Goal: Transaction & Acquisition: Purchase product/service

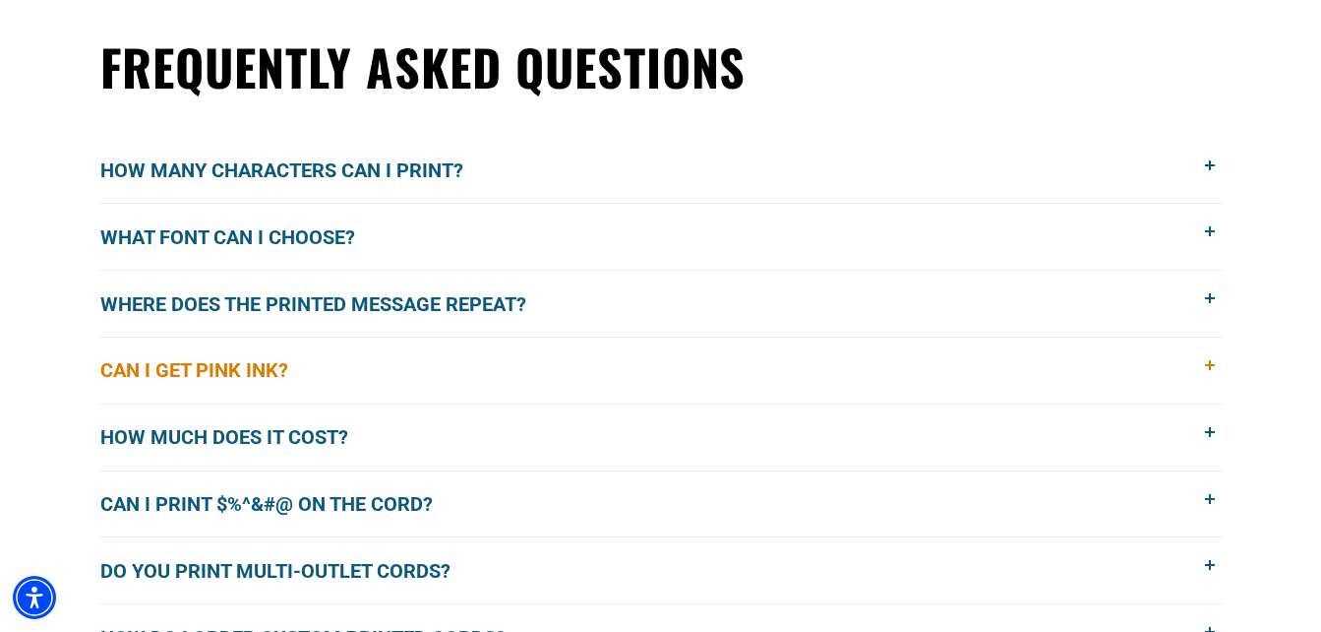
scroll to position [1574, 0]
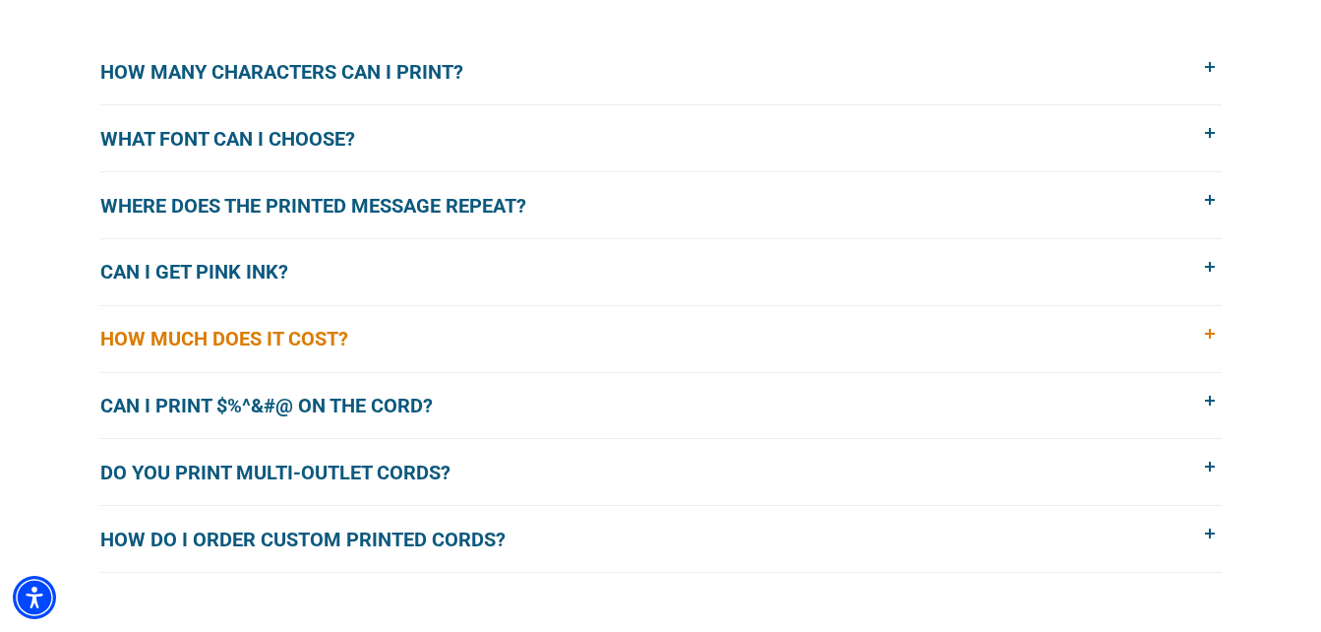
click at [293, 344] on span "How much does it cost?" at bounding box center [238, 339] width 277 height 30
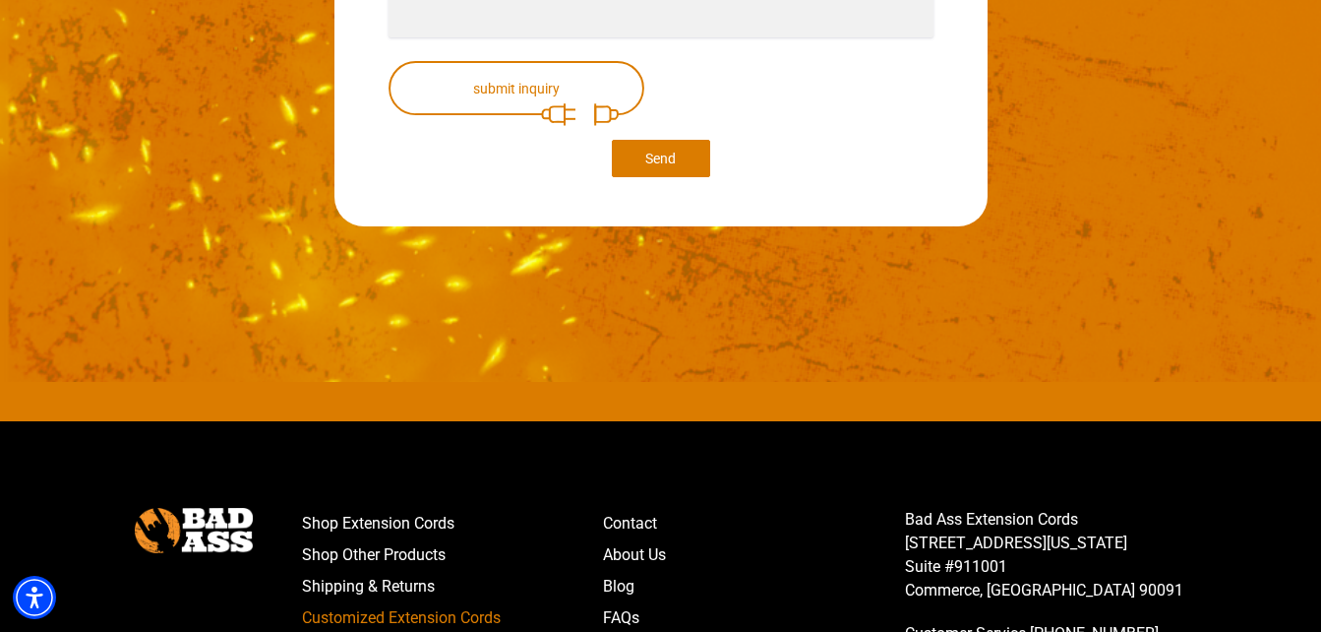
scroll to position [4034, 0]
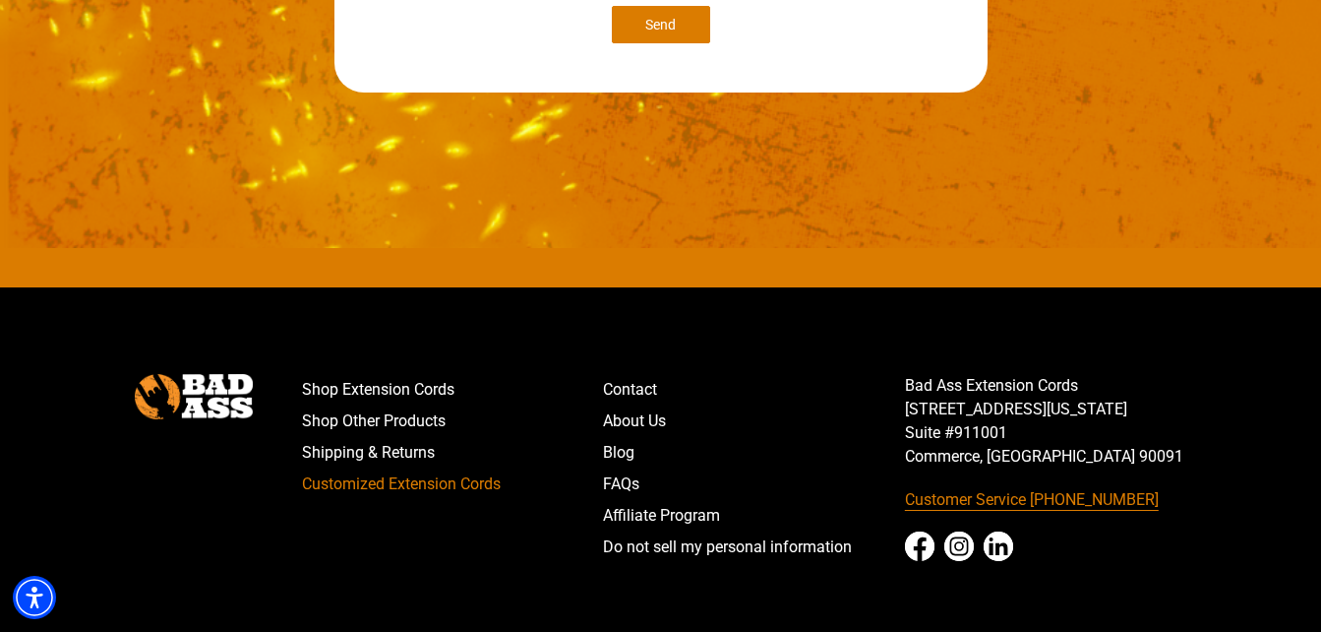
click at [1073, 486] on link "Customer Service [PHONE_NUMBER]" at bounding box center [1056, 499] width 302 height 31
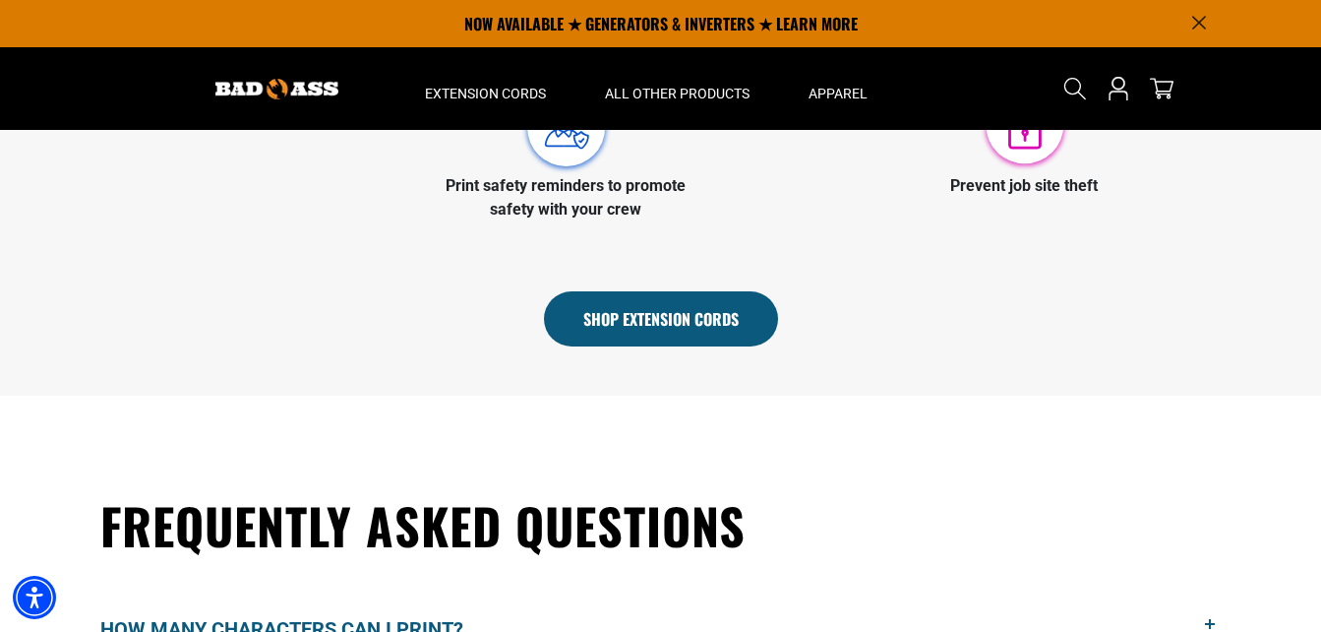
scroll to position [984, 0]
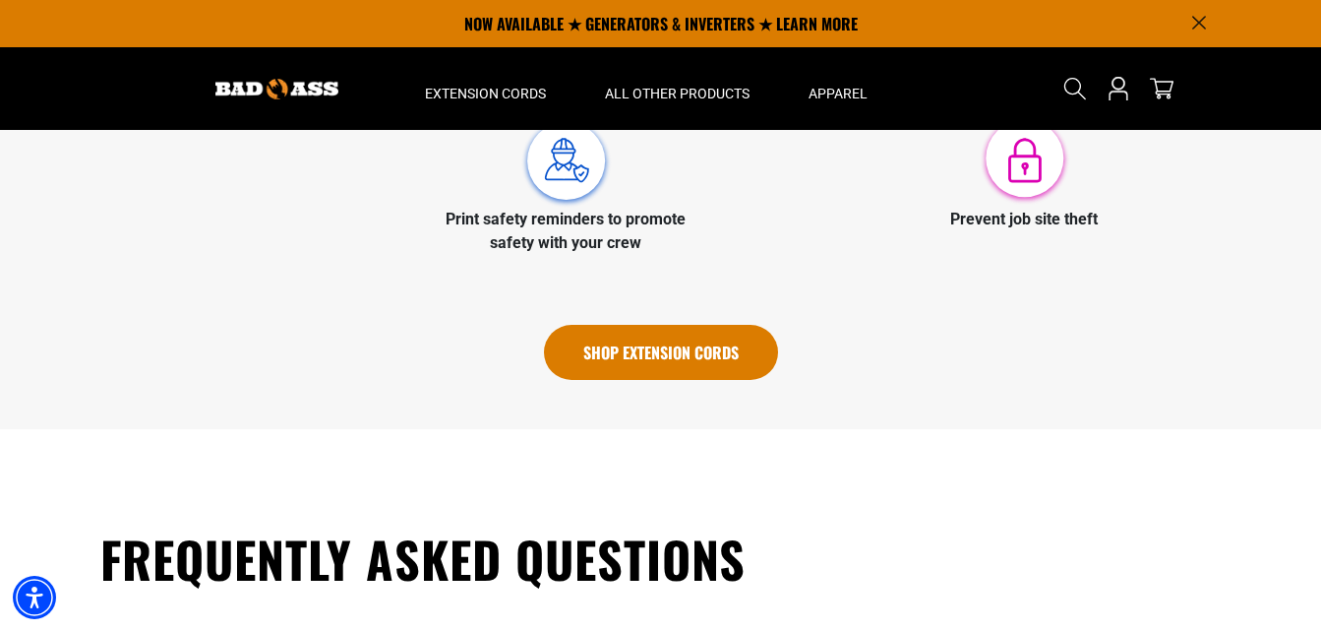
click at [714, 351] on link "Shop Extension Cords" at bounding box center [661, 352] width 234 height 55
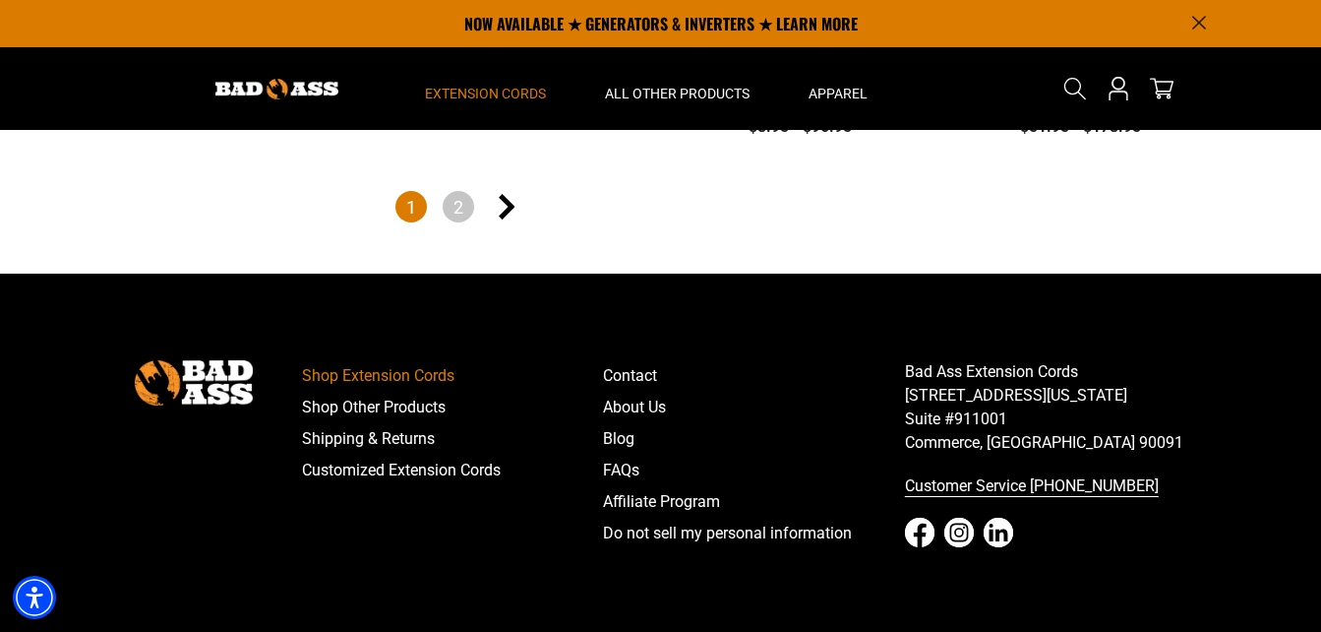
scroll to position [4624, 0]
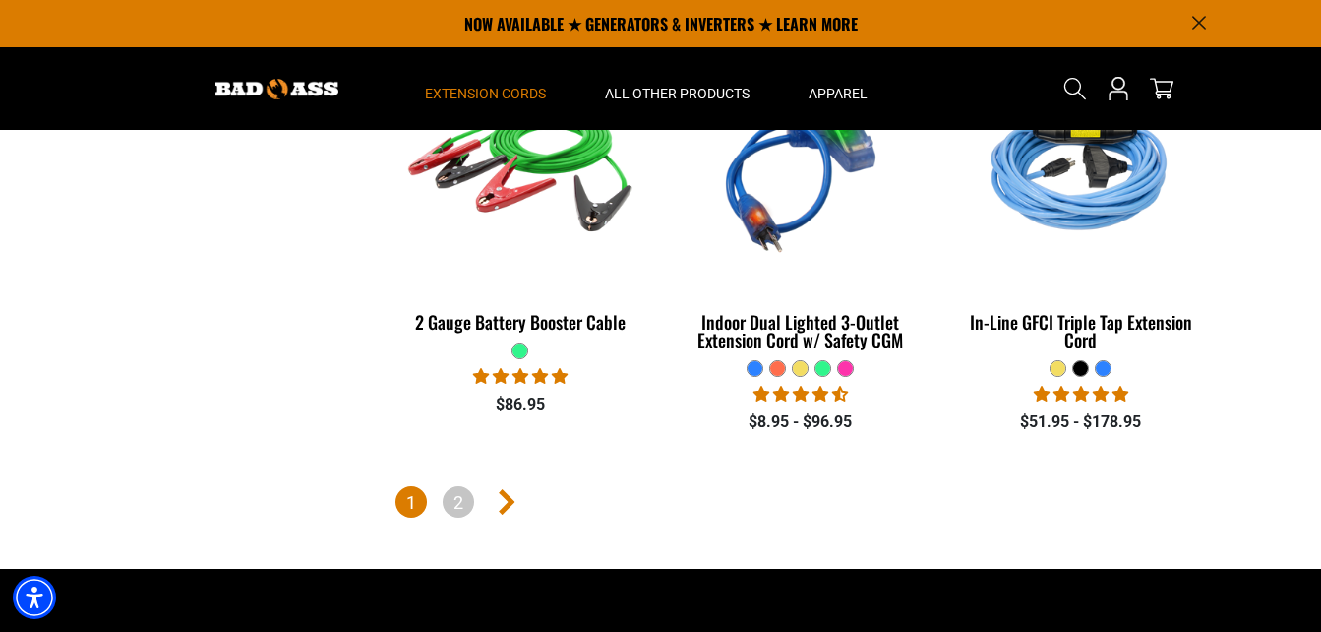
click at [508, 489] on icon "Next page" at bounding box center [507, 502] width 17 height 26
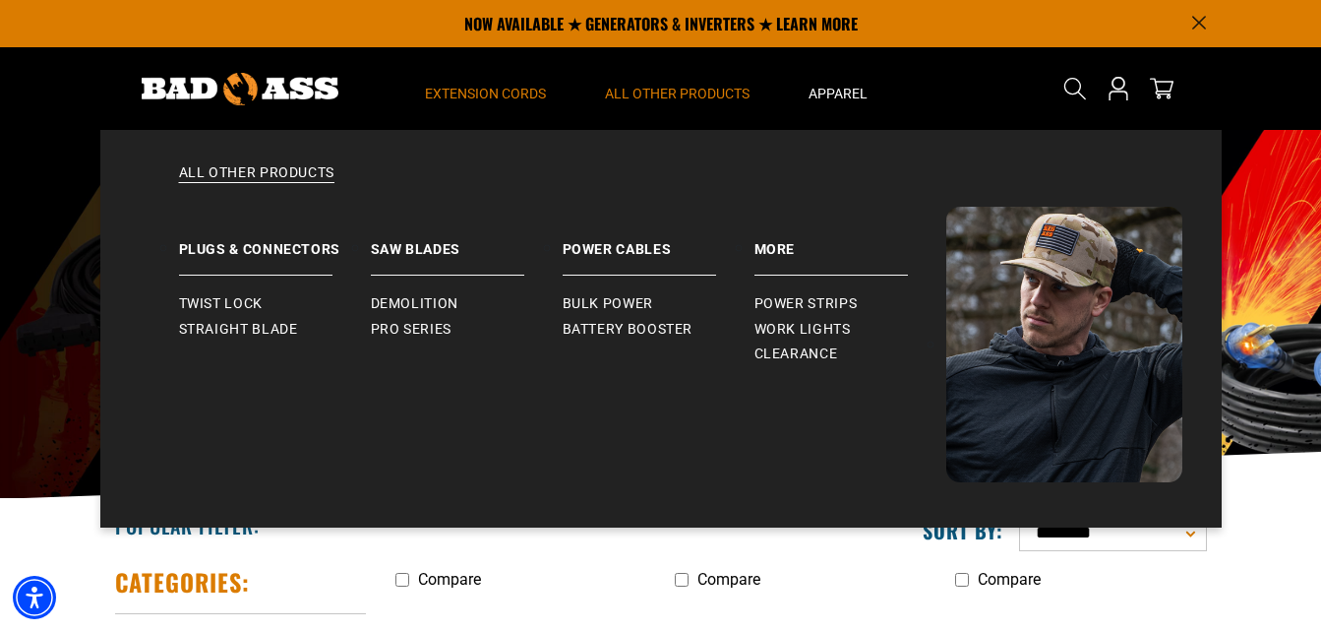
click at [672, 86] on span "All Other Products" at bounding box center [677, 94] width 145 height 18
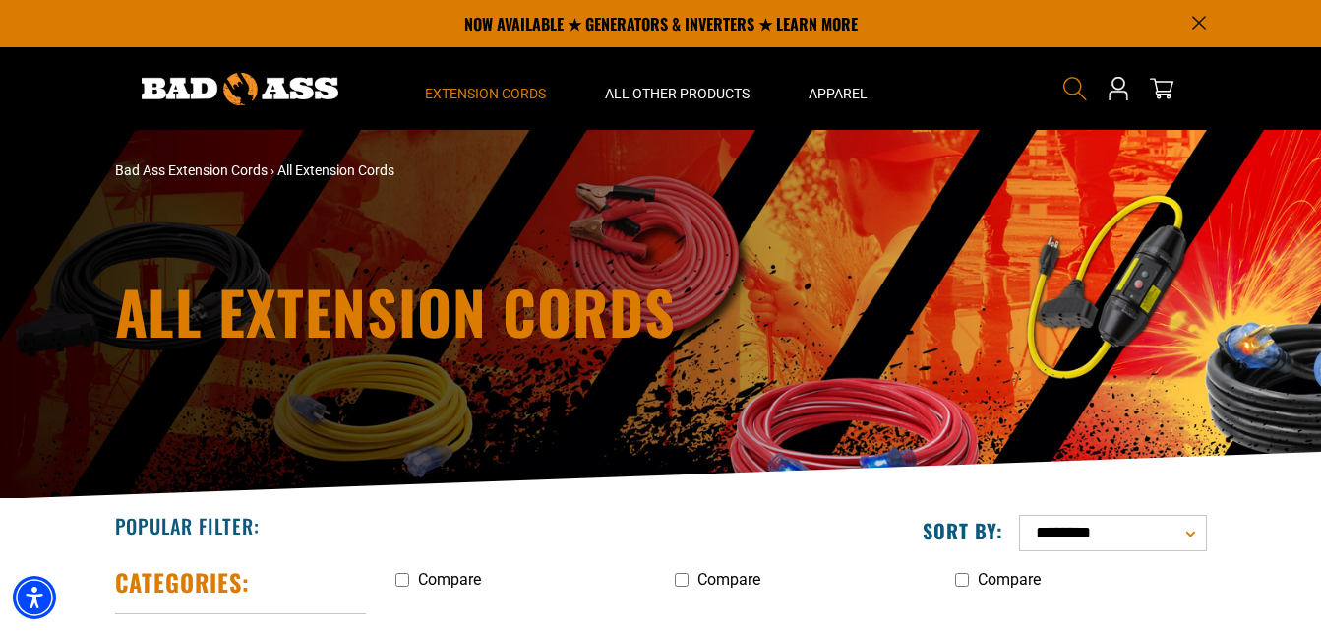
click at [1071, 85] on icon "Search" at bounding box center [1075, 89] width 26 height 26
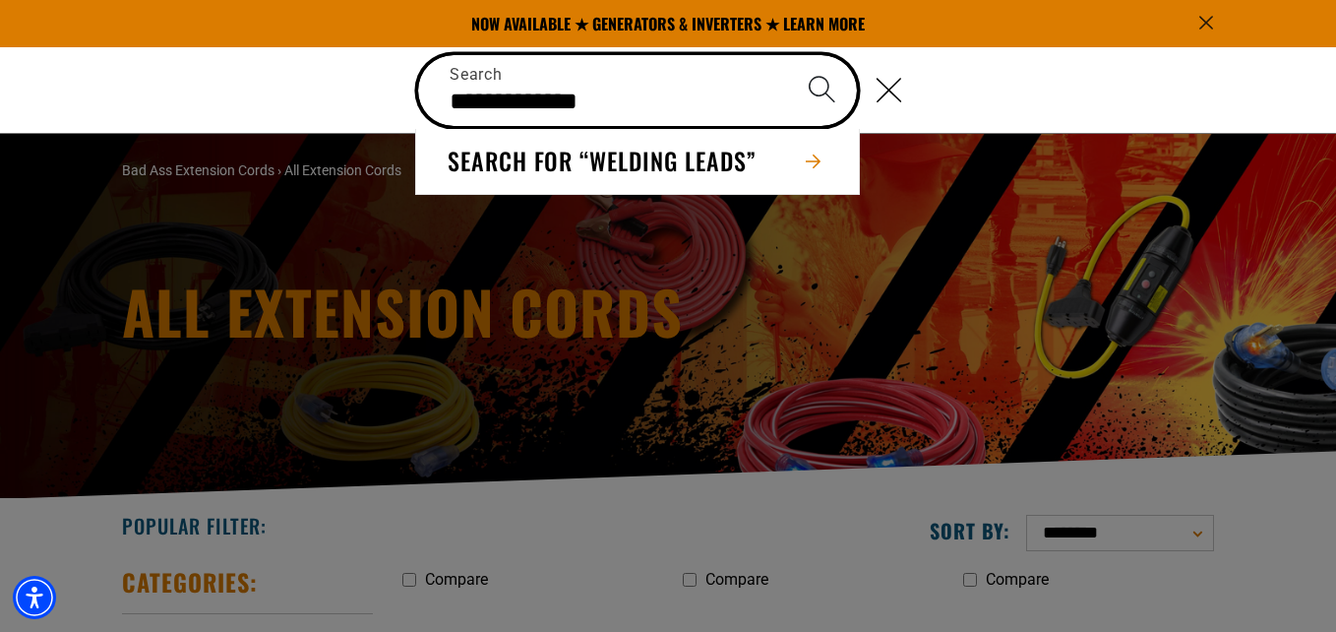
type input "**********"
click at [787, 55] on button "Search" at bounding box center [821, 89] width 69 height 69
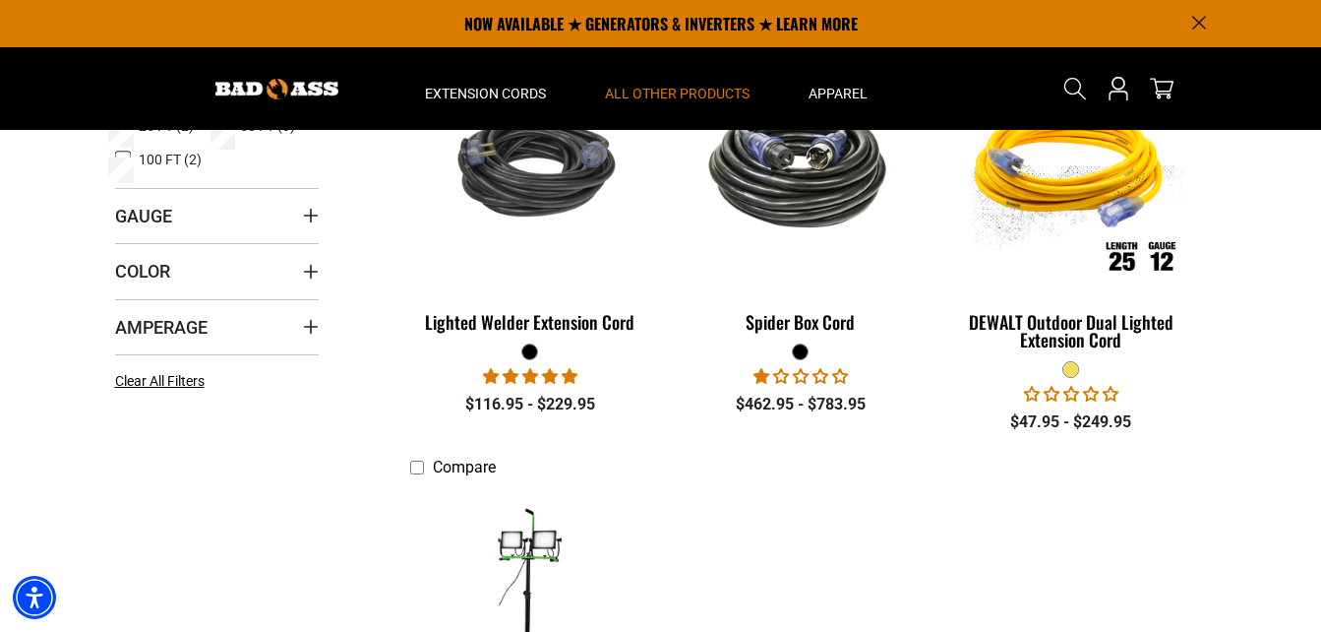
scroll to position [283, 0]
